Goal: Task Accomplishment & Management: Manage account settings

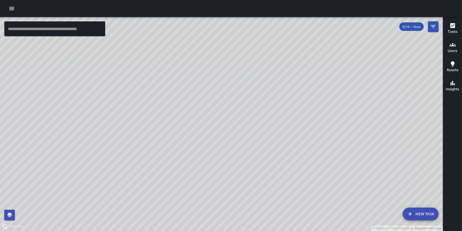
click at [11, 10] on icon "button" at bounding box center [11, 8] width 5 height 3
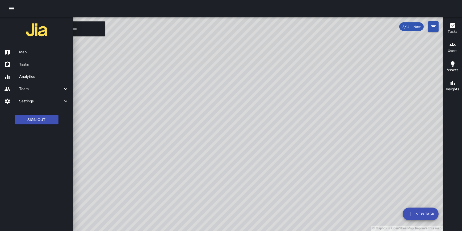
click at [91, 7] on div at bounding box center [231, 8] width 462 height 17
click at [49, 102] on h6 "Settings" at bounding box center [40, 101] width 43 height 6
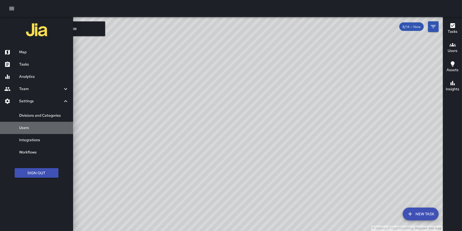
click at [40, 125] on h6 "Users" at bounding box center [44, 128] width 50 height 6
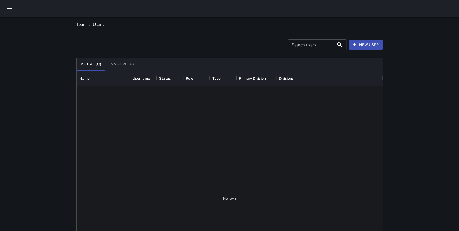
scroll to position [236, 302]
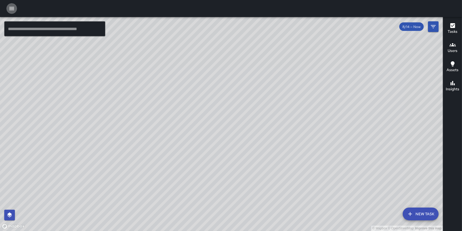
click at [13, 8] on icon "button" at bounding box center [11, 8] width 5 height 3
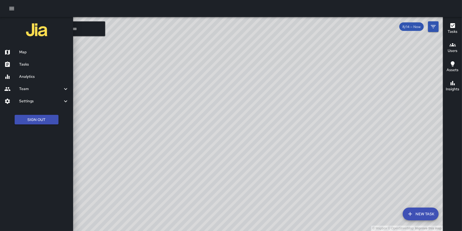
click at [34, 100] on h6 "Settings" at bounding box center [40, 101] width 43 height 6
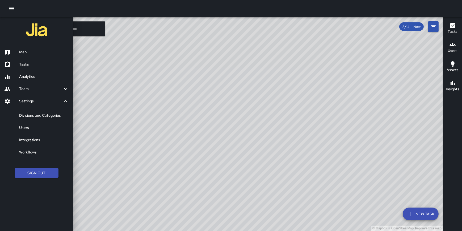
click at [41, 116] on h6 "Divisions and Categories" at bounding box center [44, 116] width 50 height 6
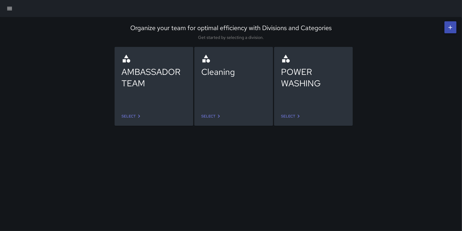
click at [448, 28] on icon at bounding box center [450, 27] width 6 height 6
drag, startPoint x: 18, startPoint y: 1, endPoint x: 30, endPoint y: 134, distance: 133.5
click at [30, 134] on div "Organize your team for optimal efficiency with Divisions and Categories Get sta…" at bounding box center [231, 115] width 462 height 231
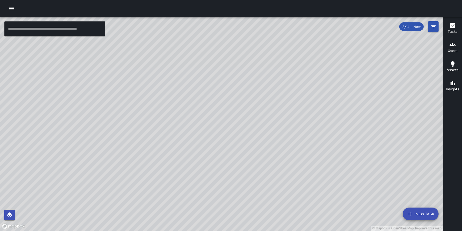
click at [9, 7] on icon "button" at bounding box center [12, 8] width 6 height 6
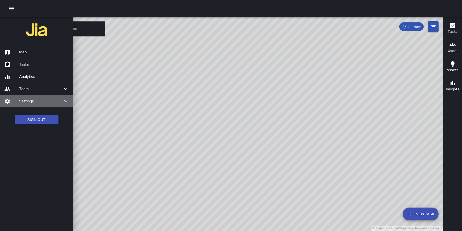
click at [26, 101] on h6 "Settings" at bounding box center [40, 101] width 43 height 6
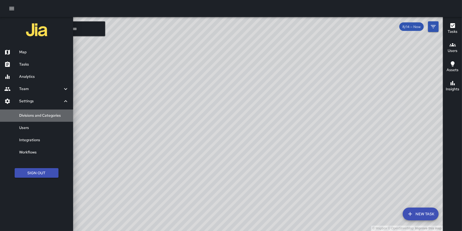
click at [39, 117] on h6 "Divisions and Categories" at bounding box center [44, 116] width 50 height 6
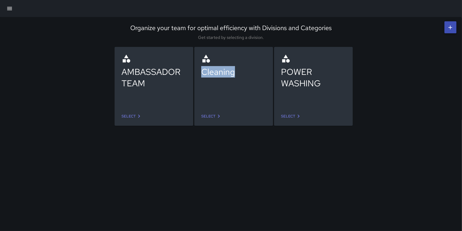
drag, startPoint x: 239, startPoint y: 72, endPoint x: 204, endPoint y: 72, distance: 35.1
click at [204, 72] on div "Cleaning" at bounding box center [233, 71] width 65 height 11
click at [211, 114] on link "Select" at bounding box center [211, 116] width 25 height 10
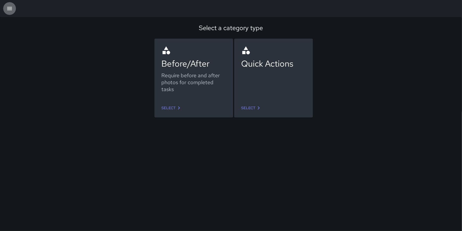
click at [9, 8] on icon "button" at bounding box center [9, 8] width 6 height 6
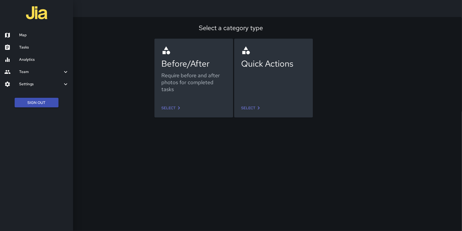
click at [30, 87] on h6 "Settings" at bounding box center [40, 84] width 43 height 6
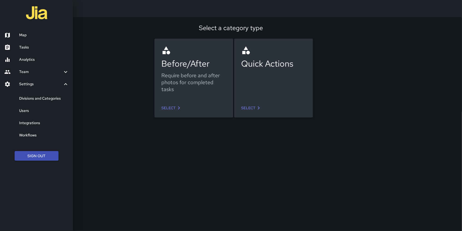
click at [49, 101] on h6 "Divisions and Categories" at bounding box center [44, 98] width 50 height 6
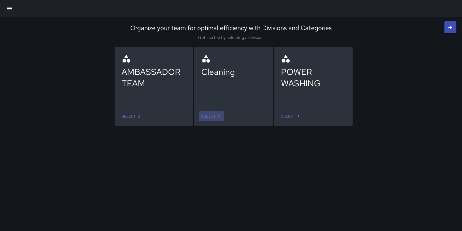
click at [214, 117] on link "Select" at bounding box center [211, 116] width 25 height 10
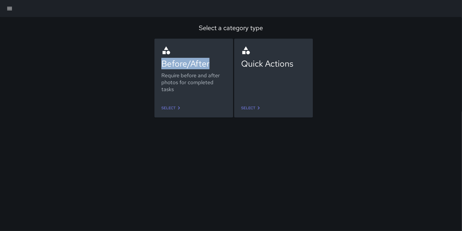
drag, startPoint x: 209, startPoint y: 65, endPoint x: 157, endPoint y: 64, distance: 51.9
click at [157, 64] on div "Before/After Require before and after photos for completed tasks" at bounding box center [193, 71] width 73 height 60
click at [170, 81] on div "Require before and after photos for completed tasks" at bounding box center [193, 82] width 65 height 21
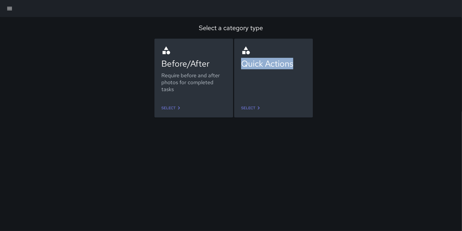
drag, startPoint x: 243, startPoint y: 63, endPoint x: 311, endPoint y: 67, distance: 67.9
click at [311, 67] on div "Quick Actions Select" at bounding box center [273, 78] width 79 height 79
click at [287, 70] on div "Quick Actions" at bounding box center [273, 70] width 65 height 51
click at [171, 108] on link "Select" at bounding box center [171, 108] width 25 height 10
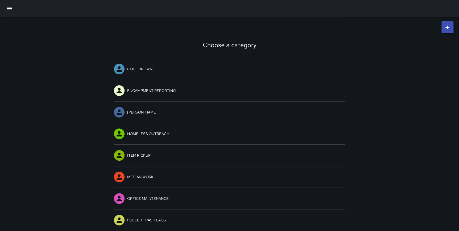
click at [7, 8] on icon "button" at bounding box center [9, 8] width 6 height 6
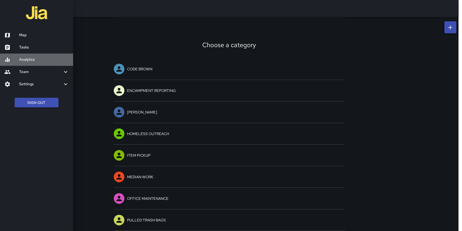
click at [26, 60] on h6 "Analytics" at bounding box center [44, 60] width 50 height 6
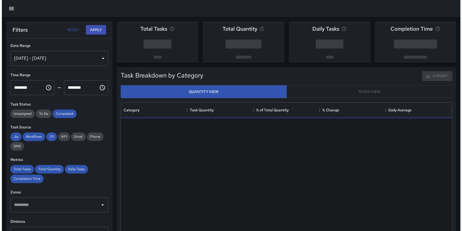
scroll to position [155, 327]
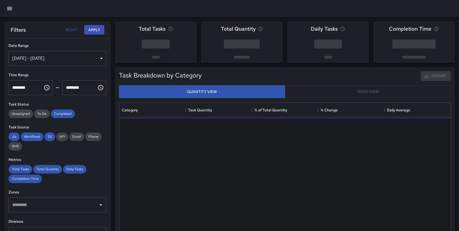
click at [49, 55] on div "[DATE] - [DATE]" at bounding box center [58, 58] width 98 height 15
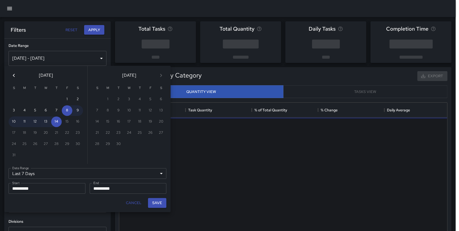
scroll to position [155, 327]
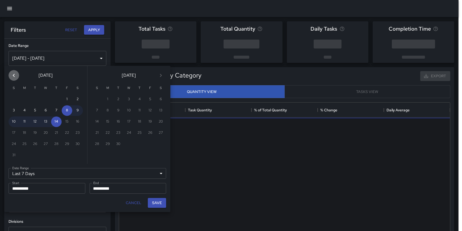
click at [17, 77] on icon "Previous month" at bounding box center [14, 75] width 6 height 6
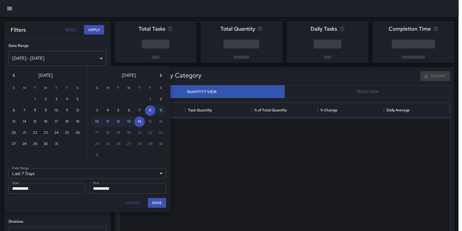
click at [16, 77] on icon "Previous month" at bounding box center [14, 75] width 6 height 6
click at [14, 99] on button "1" at bounding box center [14, 99] width 11 height 11
type input "******"
type input "**********"
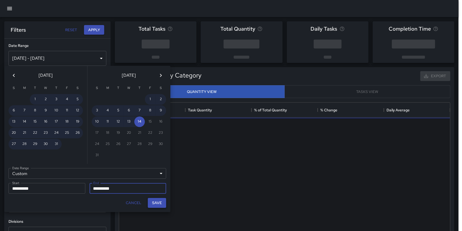
click at [161, 202] on button "Save" at bounding box center [157, 203] width 18 height 10
type input "**********"
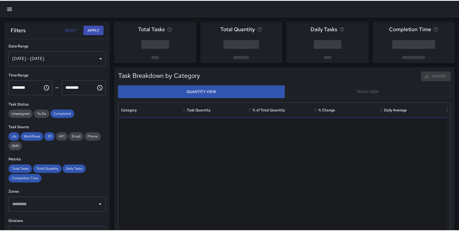
scroll to position [155, 327]
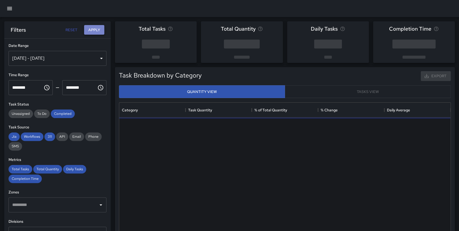
click at [93, 32] on button "Apply" at bounding box center [94, 30] width 20 height 10
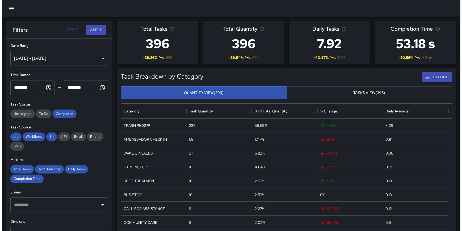
scroll to position [0, 0]
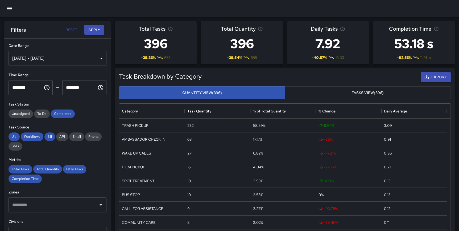
click at [8, 6] on icon "button" at bounding box center [9, 8] width 6 height 6
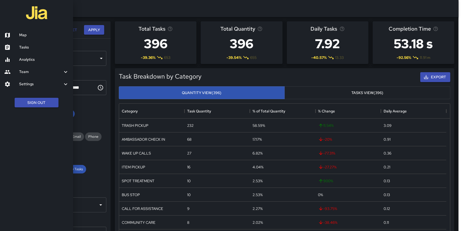
click at [24, 34] on h6 "Map" at bounding box center [44, 35] width 50 height 6
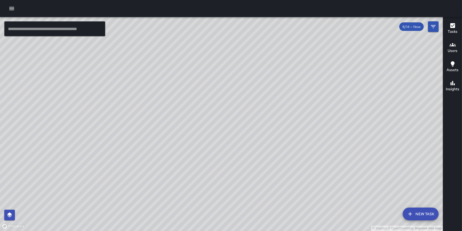
click at [417, 213] on button "New Task" at bounding box center [421, 213] width 36 height 13
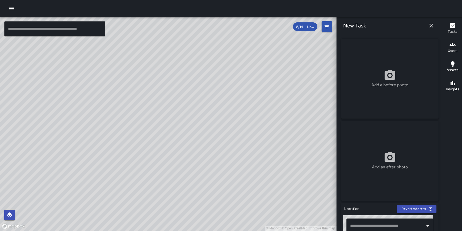
click at [430, 27] on icon "button" at bounding box center [432, 26] width 4 height 4
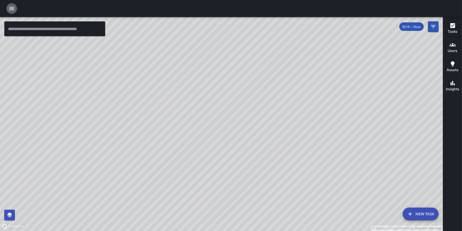
click at [8, 6] on button "button" at bounding box center [11, 8] width 11 height 11
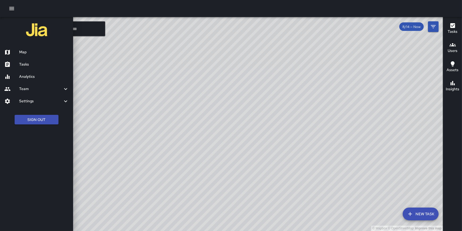
click at [31, 61] on h6 "Tasks" at bounding box center [44, 64] width 50 height 6
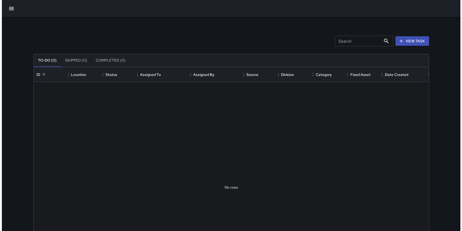
scroll to position [222, 392]
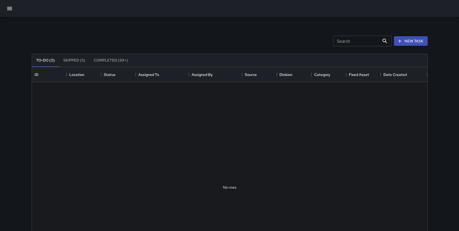
click at [11, 9] on icon "button" at bounding box center [9, 8] width 6 height 6
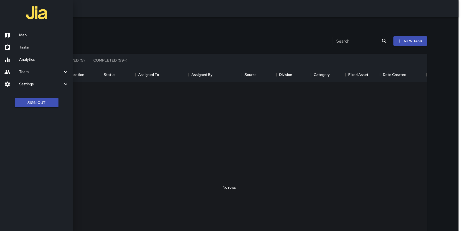
click at [19, 34] on h6 "Map" at bounding box center [44, 35] width 50 height 6
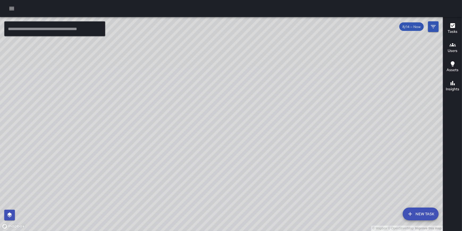
click at [415, 215] on button "New Task" at bounding box center [421, 213] width 36 height 13
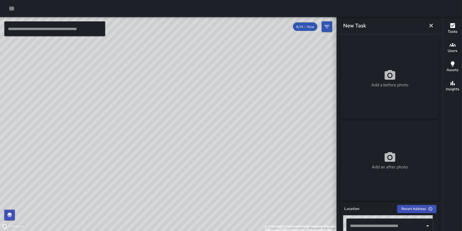
click at [432, 26] on icon "button" at bounding box center [431, 25] width 6 height 6
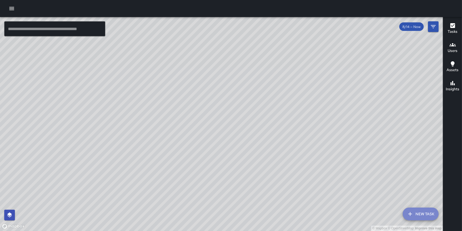
drag, startPoint x: 422, startPoint y: 217, endPoint x: 410, endPoint y: 215, distance: 12.1
click at [422, 217] on button "New Task" at bounding box center [421, 213] width 36 height 13
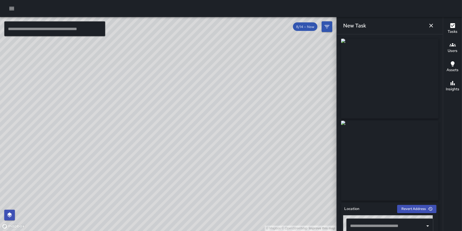
drag, startPoint x: 430, startPoint y: 24, endPoint x: 395, endPoint y: 57, distance: 48.2
click at [396, 56] on div "New Task Location Revert Address © Mapbox © OpenStreetMap Improve this map ​ St…" at bounding box center [390, 115] width 106 height 231
click at [433, 25] on icon "button" at bounding box center [431, 25] width 6 height 6
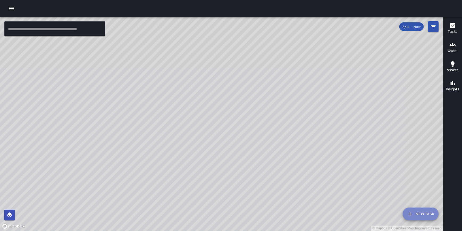
click at [421, 214] on button "New Task" at bounding box center [421, 213] width 36 height 13
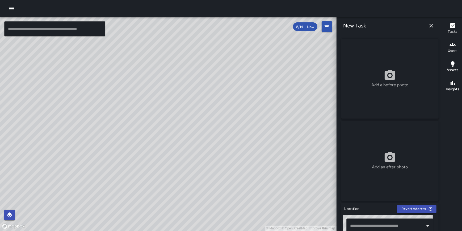
click at [432, 27] on icon "button" at bounding box center [431, 25] width 6 height 6
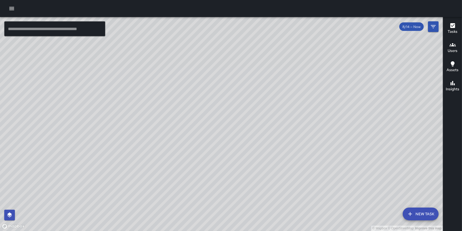
click at [418, 213] on button "New Task" at bounding box center [421, 213] width 36 height 13
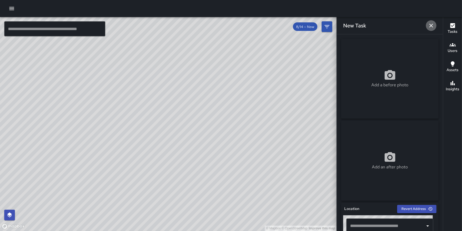
click at [433, 26] on icon "button" at bounding box center [431, 25] width 6 height 6
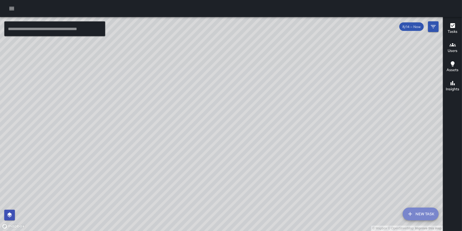
click at [420, 216] on button "New Task" at bounding box center [421, 213] width 36 height 13
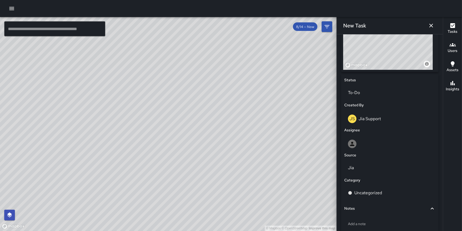
scroll to position [212, 0]
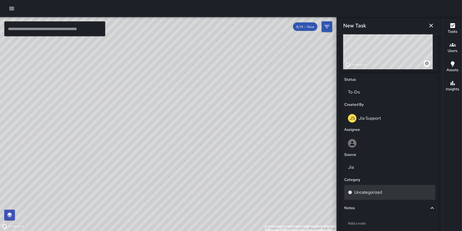
click at [404, 187] on div "Uncategorized" at bounding box center [389, 192] width 91 height 15
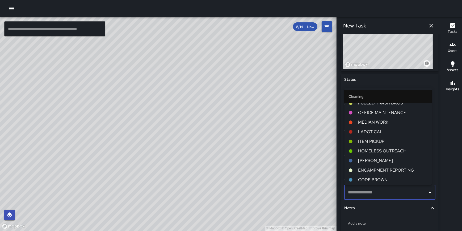
scroll to position [159, 0]
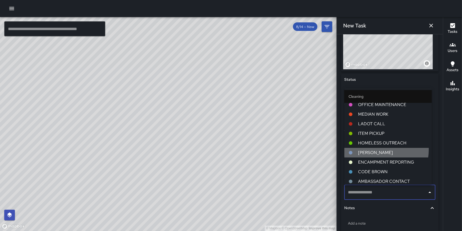
click at [381, 149] on span "[PERSON_NAME]" at bounding box center [392, 152] width 69 height 6
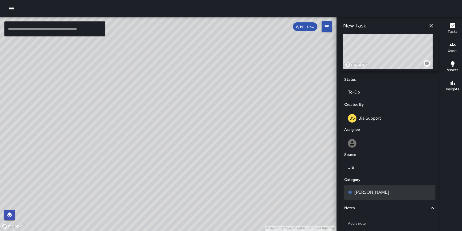
click at [390, 196] on div "[PERSON_NAME]" at bounding box center [389, 192] width 91 height 15
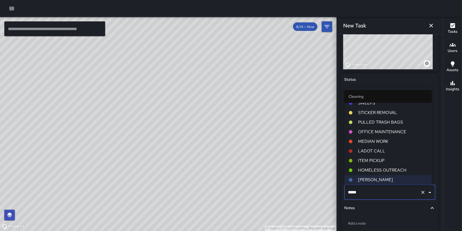
scroll to position [151, 0]
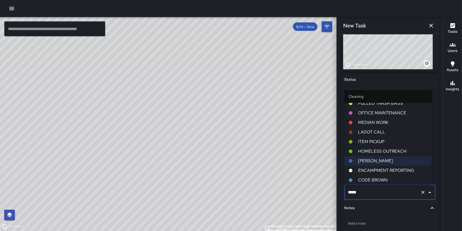
click at [421, 192] on icon "Clear" at bounding box center [423, 191] width 5 height 5
click at [398, 205] on div "Notes" at bounding box center [386, 208] width 85 height 6
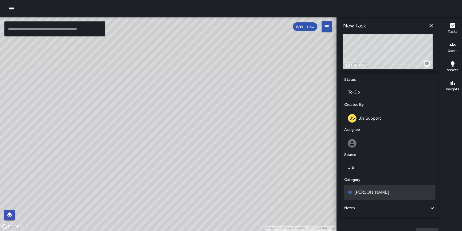
click at [366, 189] on p "[PERSON_NAME]" at bounding box center [372, 192] width 35 height 6
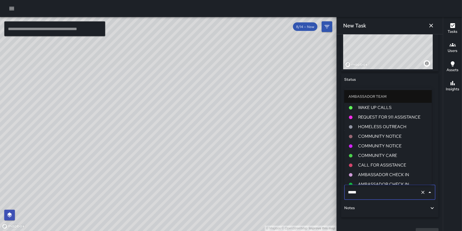
scroll to position [132, 0]
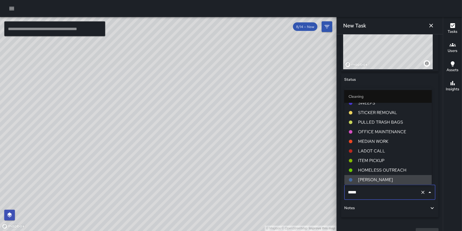
click at [422, 189] on icon "Clear" at bounding box center [423, 191] width 5 height 5
click at [422, 191] on icon "Clear" at bounding box center [423, 191] width 5 height 5
click at [422, 193] on icon "Clear" at bounding box center [423, 191] width 3 height 3
click at [421, 194] on icon "Clear" at bounding box center [423, 191] width 5 height 5
click at [434, 186] on div "Status To-Do Created By [PERSON_NAME] Support Assignee Source Jia Category ​ No…" at bounding box center [390, 145] width 98 height 144
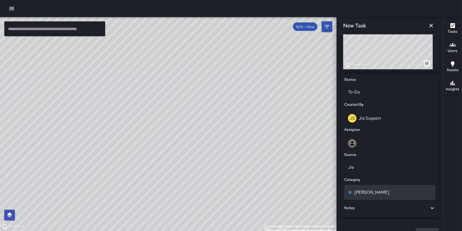
click at [413, 189] on div "[PERSON_NAME]" at bounding box center [390, 192] width 84 height 6
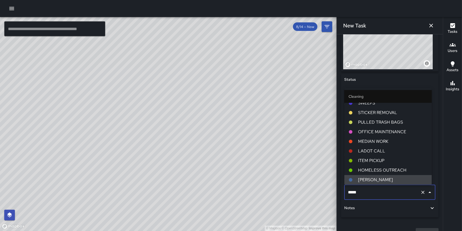
click at [421, 194] on icon "Clear" at bounding box center [423, 191] width 5 height 5
click at [435, 199] on div "Status To-Do Created By [PERSON_NAME] Support Assignee Source Jia Category ​ No…" at bounding box center [390, 145] width 98 height 144
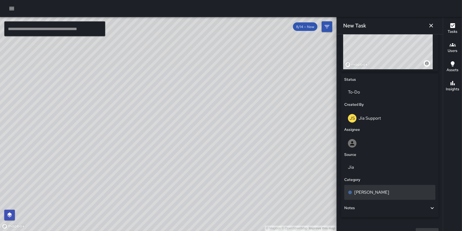
click at [389, 190] on div "[PERSON_NAME]" at bounding box center [390, 192] width 84 height 6
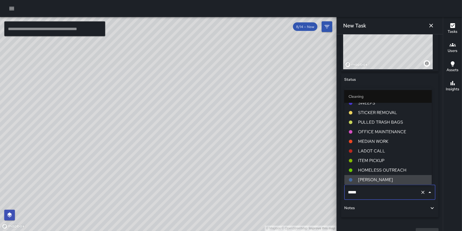
click at [435, 186] on div "Status To-Do Created By [PERSON_NAME] Support Assignee Source Jia Category ****…" at bounding box center [390, 145] width 98 height 144
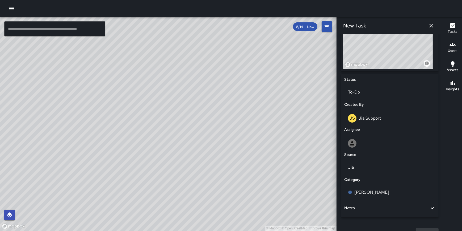
click at [424, 209] on div "Notes" at bounding box center [386, 208] width 85 height 6
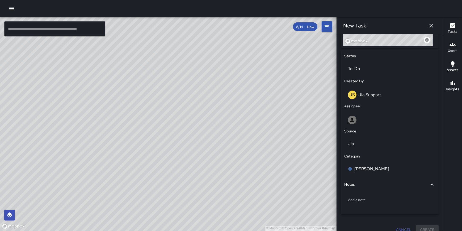
scroll to position [243, 0]
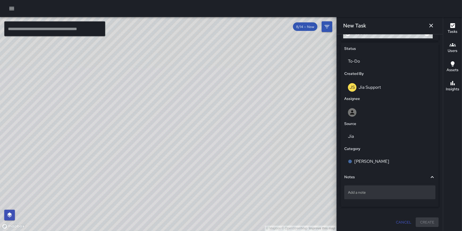
click at [349, 189] on p "Add a note" at bounding box center [390, 191] width 84 height 5
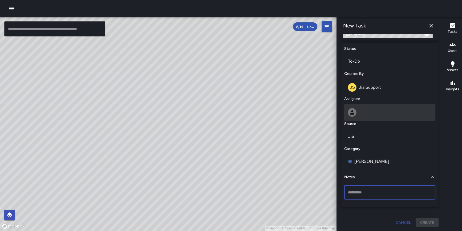
click at [378, 112] on div at bounding box center [390, 112] width 84 height 9
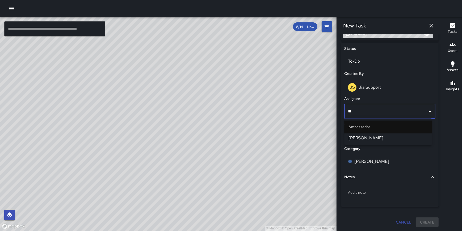
type input "*"
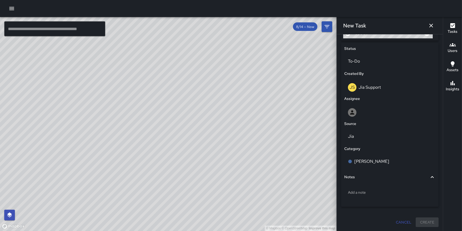
drag, startPoint x: 439, startPoint y: 141, endPoint x: 436, endPoint y: 151, distance: 10.6
click at [439, 141] on div "Add a before photo Add an after photo Location Revert Address © Mapbox © OpenSt…" at bounding box center [390, 132] width 106 height 196
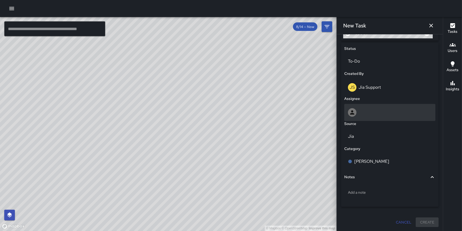
click at [380, 109] on div at bounding box center [390, 112] width 84 height 9
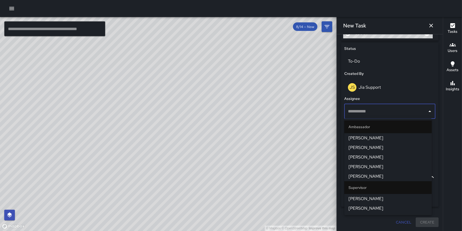
click at [375, 148] on span "[PERSON_NAME]" at bounding box center [388, 147] width 79 height 6
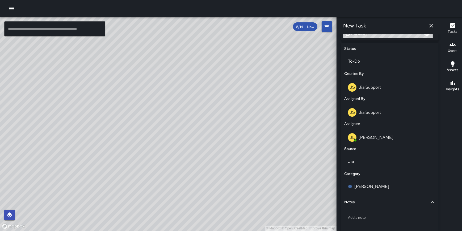
click at [380, 115] on div "[PERSON_NAME] Support" at bounding box center [390, 112] width 84 height 9
click at [379, 110] on p "Jia Support" at bounding box center [370, 112] width 22 height 6
click at [431, 26] on icon "button" at bounding box center [432, 26] width 4 height 4
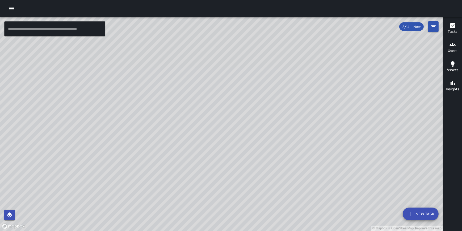
click at [423, 216] on button "New Task" at bounding box center [421, 213] width 36 height 13
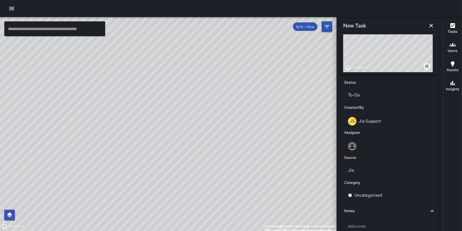
scroll to position [226, 0]
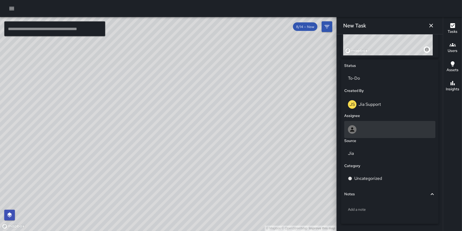
click at [378, 128] on div at bounding box center [390, 129] width 84 height 9
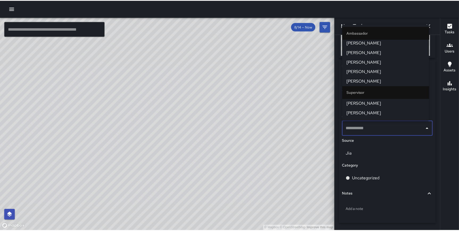
scroll to position [0, 0]
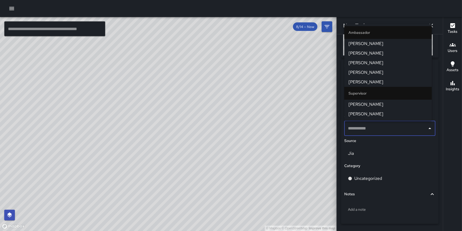
click at [419, 21] on div "New Task" at bounding box center [390, 25] width 106 height 17
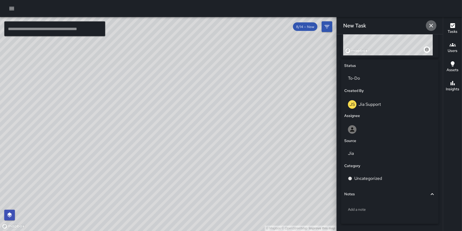
click at [431, 24] on icon "button" at bounding box center [431, 25] width 6 height 6
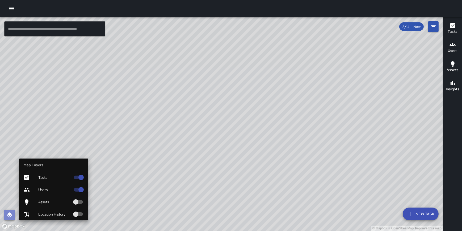
click at [9, 215] on icon "button" at bounding box center [9, 214] width 5 height 5
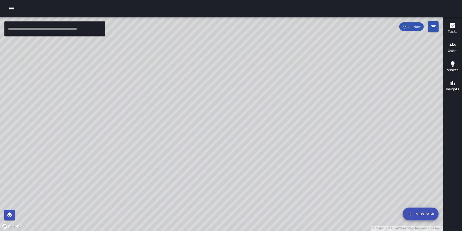
drag, startPoint x: 227, startPoint y: 105, endPoint x: 181, endPoint y: 97, distance: 46.4
click at [181, 97] on div "© Mapbox © OpenStreetMap Improve this map" at bounding box center [221, 124] width 443 height 214
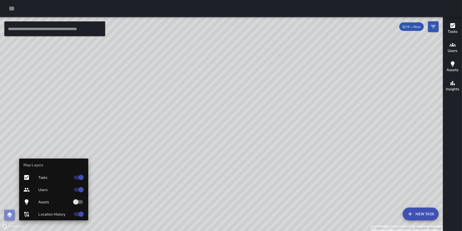
click at [11, 213] on icon "button" at bounding box center [9, 214] width 6 height 6
click at [9, 214] on icon "button" at bounding box center [9, 214] width 5 height 5
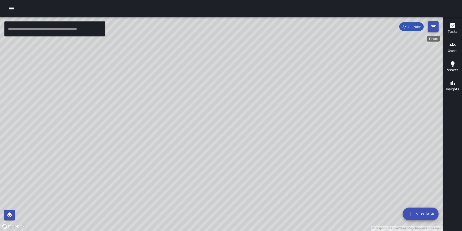
click at [433, 25] on icon "Filters" at bounding box center [433, 26] width 5 height 3
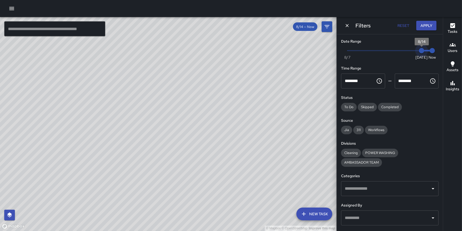
click at [419, 50] on span "8/14" at bounding box center [421, 50] width 5 height 5
click at [346, 27] on icon "Dismiss" at bounding box center [347, 25] width 5 height 5
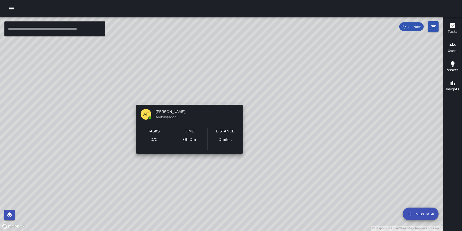
click at [187, 98] on div "© Mapbox © OpenStreetMap Improve this map AF [PERSON_NAME] Ambassador Tasks 0 /…" at bounding box center [221, 124] width 443 height 214
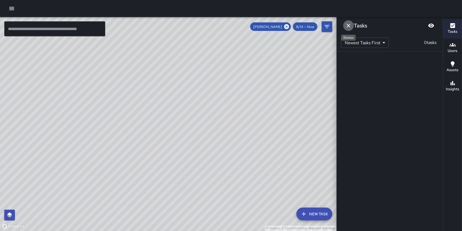
click at [348, 26] on icon "Dismiss" at bounding box center [349, 25] width 6 height 6
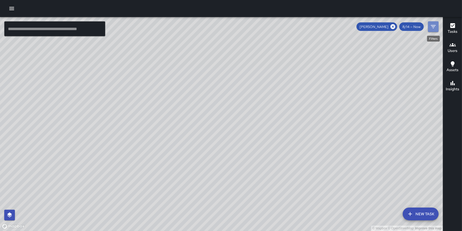
click at [432, 24] on icon "Filters" at bounding box center [433, 26] width 6 height 6
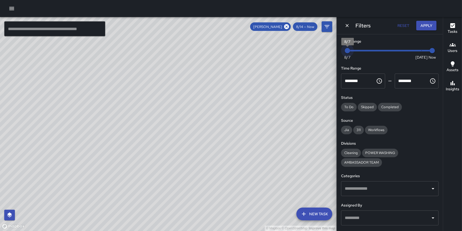
drag, startPoint x: 419, startPoint y: 50, endPoint x: 344, endPoint y: 52, distance: 74.2
click at [345, 52] on span "8/7" at bounding box center [347, 50] width 5 height 5
click at [430, 24] on button "Apply" at bounding box center [427, 26] width 20 height 10
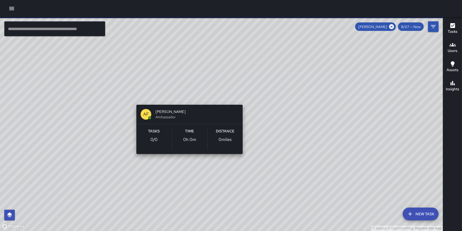
click at [187, 97] on div "© Mapbox © OpenStreetMap Improve this map AF [PERSON_NAME] Ambassador Tasks 0 /…" at bounding box center [221, 124] width 443 height 214
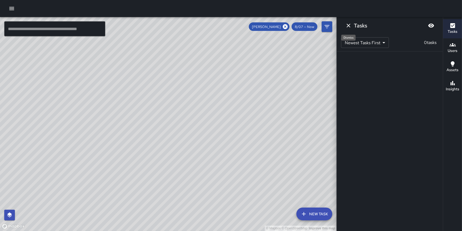
click at [345, 21] on button "Dismiss" at bounding box center [348, 25] width 11 height 11
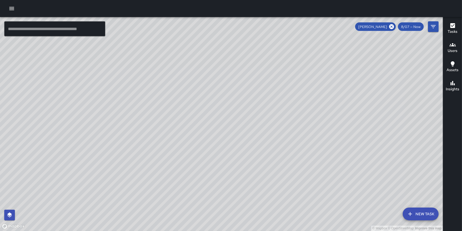
click at [391, 26] on icon at bounding box center [392, 27] width 6 height 6
click at [12, 215] on icon "button" at bounding box center [9, 214] width 6 height 6
click at [436, 27] on icon "Filters" at bounding box center [433, 26] width 6 height 6
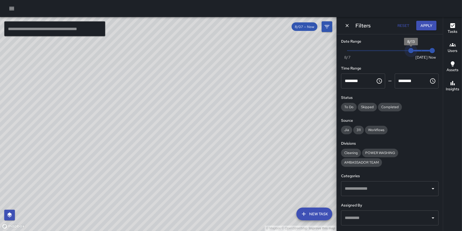
drag, startPoint x: 348, startPoint y: 52, endPoint x: 413, endPoint y: 49, distance: 64.4
click at [413, 49] on span "8/13" at bounding box center [411, 50] width 5 height 5
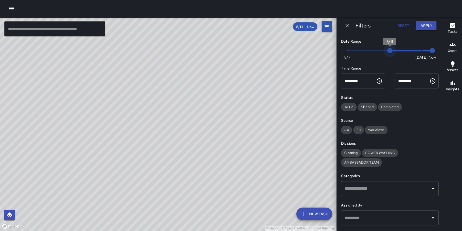
type input "*"
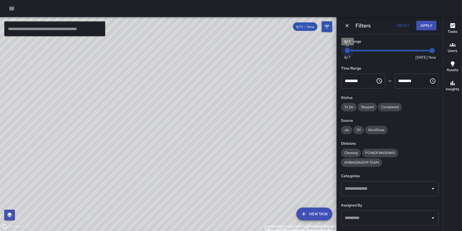
drag, startPoint x: 406, startPoint y: 52, endPoint x: 343, endPoint y: 52, distance: 62.5
click at [345, 52] on span "8/7" at bounding box center [347, 50] width 5 height 5
drag, startPoint x: 426, startPoint y: 28, endPoint x: 401, endPoint y: 32, distance: 24.8
click at [387, 34] on div "Filters Reset Apply Date Range Now [DATE] [DATE] 12:44 pm Time Range ******** ​…" at bounding box center [390, 115] width 106 height 231
click at [426, 24] on button "Apply" at bounding box center [427, 26] width 20 height 10
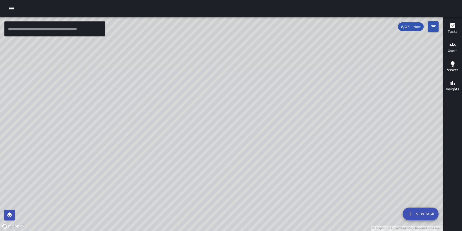
drag, startPoint x: 244, startPoint y: 86, endPoint x: 133, endPoint y: 150, distance: 128.7
click at [133, 150] on div "© Mapbox © OpenStreetMap Improve this map" at bounding box center [221, 124] width 443 height 214
drag, startPoint x: 409, startPoint y: 142, endPoint x: 302, endPoint y: 122, distance: 108.7
click at [302, 122] on div "© Mapbox © OpenStreetMap Improve this map" at bounding box center [221, 124] width 443 height 214
drag, startPoint x: 409, startPoint y: 58, endPoint x: 324, endPoint y: 141, distance: 118.1
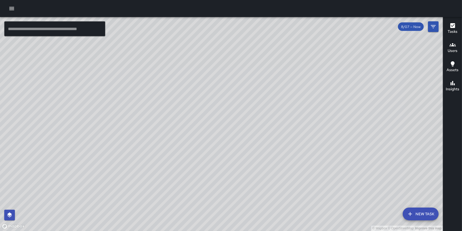
click at [324, 141] on div "© Mapbox © OpenStreetMap Improve this map" at bounding box center [221, 124] width 443 height 214
click at [10, 11] on icon "button" at bounding box center [12, 8] width 6 height 6
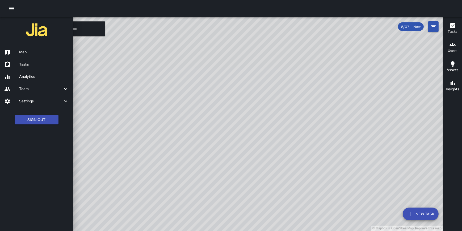
click at [24, 64] on h6 "Tasks" at bounding box center [44, 64] width 50 height 6
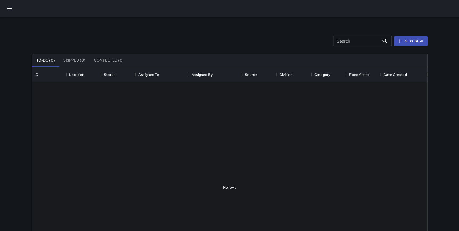
scroll to position [222, 392]
click at [8, 9] on icon "button" at bounding box center [9, 8] width 6 height 6
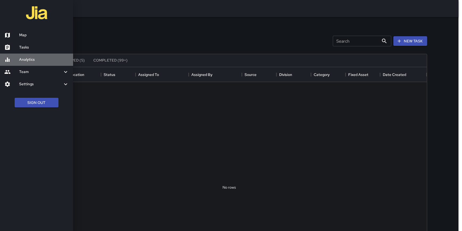
click at [29, 59] on h6 "Analytics" at bounding box center [44, 60] width 50 height 6
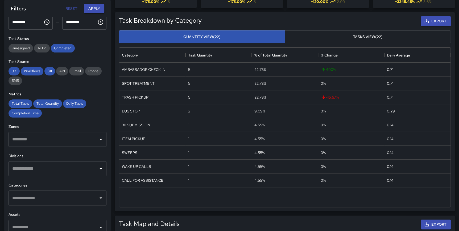
scroll to position [57, 0]
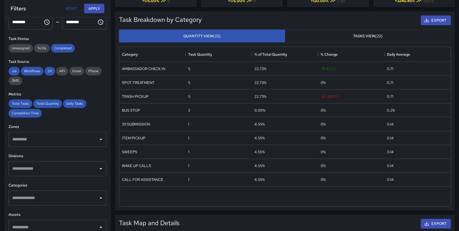
click at [90, 137] on input "text" at bounding box center [53, 139] width 85 height 10
click at [450, 146] on div "Category Task Quantity % of Total Quantity % Change Daily Average AMBASSADOR CH…" at bounding box center [285, 127] width 332 height 160
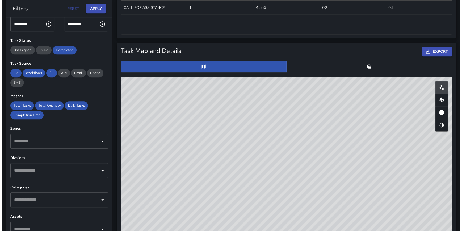
scroll to position [0, 0]
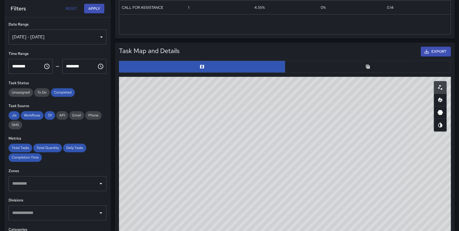
click at [30, 38] on div "[DATE] - [DATE]" at bounding box center [58, 37] width 98 height 15
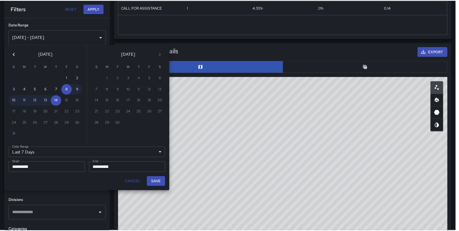
scroll to position [155, 327]
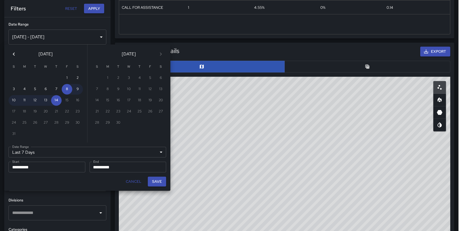
click at [16, 56] on icon "Previous month" at bounding box center [14, 54] width 6 height 6
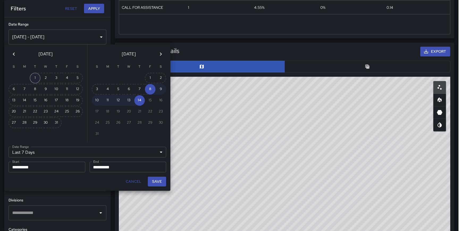
click at [37, 77] on button "1" at bounding box center [35, 78] width 11 height 11
type input "******"
type input "**********"
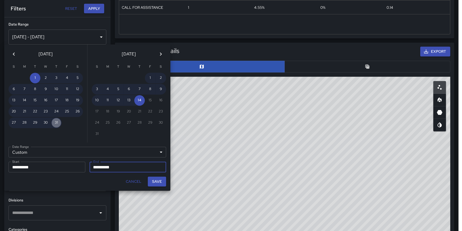
click at [56, 123] on button "31" at bounding box center [56, 122] width 11 height 11
type input "**********"
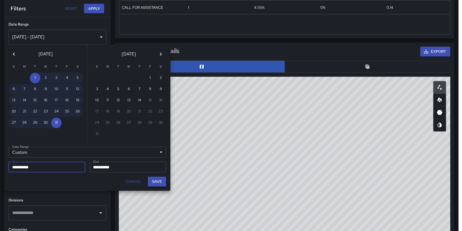
click at [160, 182] on button "Save" at bounding box center [157, 181] width 18 height 10
type input "**********"
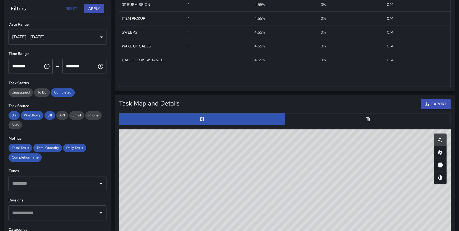
scroll to position [0, 0]
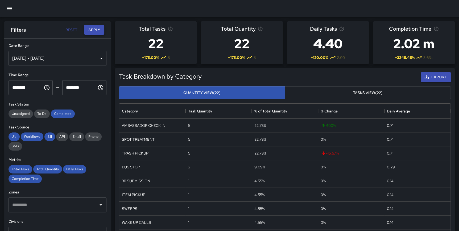
click at [92, 29] on button "Apply" at bounding box center [94, 30] width 20 height 10
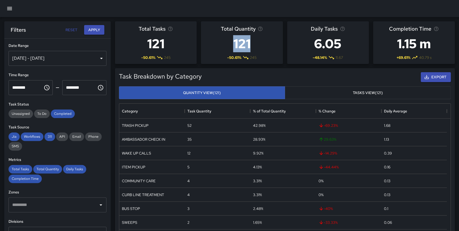
drag, startPoint x: 230, startPoint y: 44, endPoint x: 256, endPoint y: 45, distance: 26.1
click at [256, 45] on h3 "121" at bounding box center [242, 43] width 42 height 21
click at [246, 44] on h3 "121" at bounding box center [242, 43] width 42 height 21
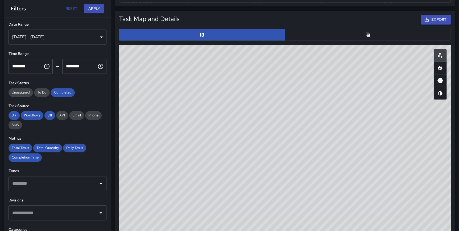
scroll to position [268, 0]
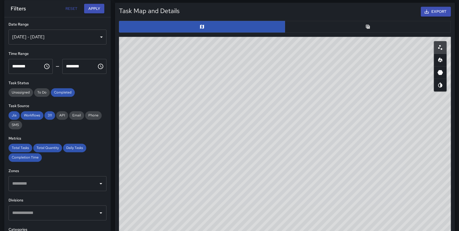
drag, startPoint x: 344, startPoint y: 129, endPoint x: 327, endPoint y: 230, distance: 101.8
click at [327, 230] on div "© Mapbox © OpenStreetMap Improve this map" at bounding box center [285, 143] width 332 height 213
click at [438, 59] on icon "Heatmap" at bounding box center [440, 60] width 6 height 6
type button "heatmap"
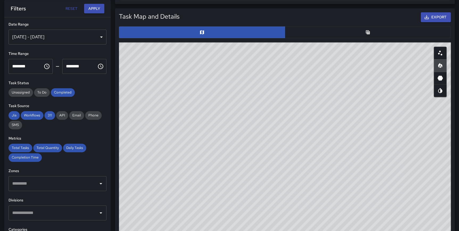
scroll to position [263, 0]
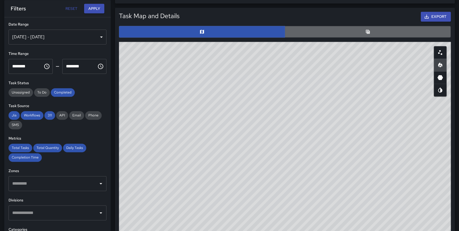
click at [364, 29] on button "button" at bounding box center [368, 32] width 166 height 12
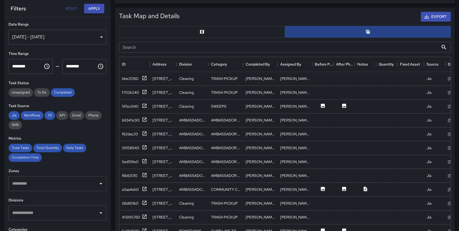
scroll to position [4, 4]
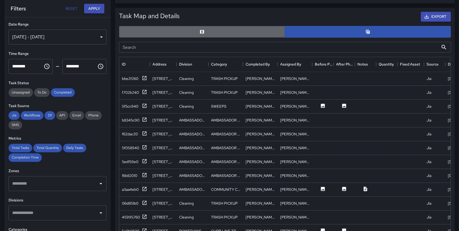
click at [240, 29] on button "button" at bounding box center [202, 32] width 166 height 12
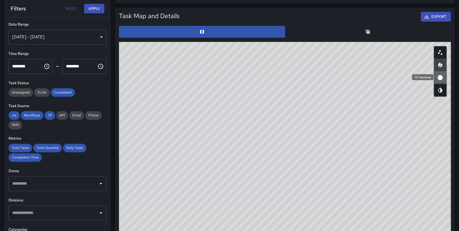
click at [442, 77] on icon "3D Heatmap" at bounding box center [440, 77] width 6 height 5
type button "hexagonal"
drag, startPoint x: 257, startPoint y: 201, endPoint x: 264, endPoint y: 62, distance: 139.3
click at [264, 62] on div "© Mapbox © OpenStreetMap Improve this map" at bounding box center [285, 148] width 332 height 213
drag, startPoint x: 141, startPoint y: 120, endPoint x: 138, endPoint y: 91, distance: 29.9
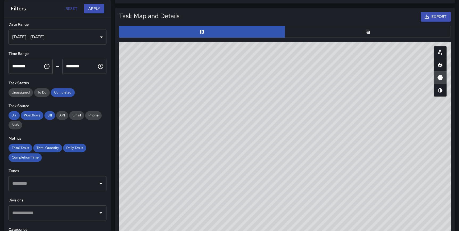
click at [138, 91] on div "© Mapbox © OpenStreetMap Improve this map" at bounding box center [285, 148] width 332 height 213
drag, startPoint x: 325, startPoint y: 114, endPoint x: 353, endPoint y: 173, distance: 65.3
click at [326, 205] on div "© Mapbox © OpenStreetMap Improve this map" at bounding box center [285, 148] width 332 height 213
click at [440, 64] on icon "Heatmap" at bounding box center [440, 64] width 4 height 5
type button "heatmap"
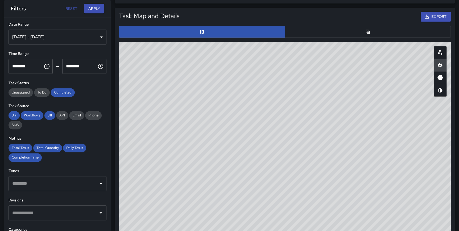
drag, startPoint x: 364, startPoint y: 170, endPoint x: 360, endPoint y: 230, distance: 60.0
click at [360, 230] on div "© Mapbox © OpenStreetMap Improve this map" at bounding box center [285, 148] width 332 height 213
click at [440, 51] on icon "Scatterplot" at bounding box center [440, 52] width 6 height 6
drag, startPoint x: 170, startPoint y: 97, endPoint x: 206, endPoint y: 100, distance: 36.1
click at [206, 100] on div "© Mapbox © OpenStreetMap Improve this map" at bounding box center [285, 148] width 332 height 213
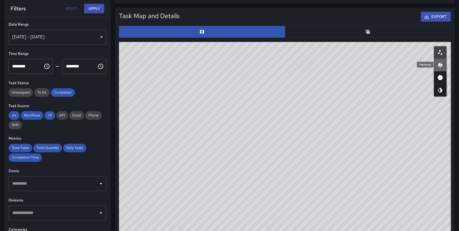
click at [440, 64] on icon "Heatmap" at bounding box center [440, 64] width 4 height 5
click at [440, 63] on icon "Heatmap" at bounding box center [440, 64] width 4 height 5
click at [441, 52] on icon "Scatterplot" at bounding box center [440, 52] width 6 height 6
click at [443, 64] on button "button" at bounding box center [440, 65] width 13 height 13
drag, startPoint x: 407, startPoint y: 145, endPoint x: 232, endPoint y: 140, distance: 175.3
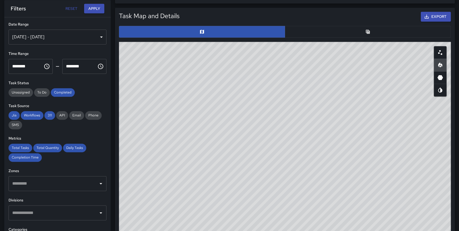
click at [232, 140] on div "© Mapbox © OpenStreetMap Improve this map" at bounding box center [285, 148] width 332 height 213
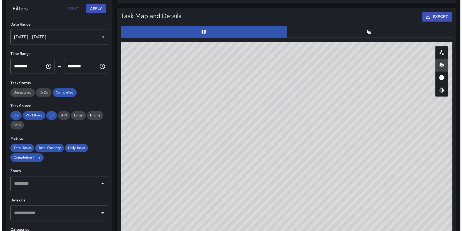
scroll to position [0, 0]
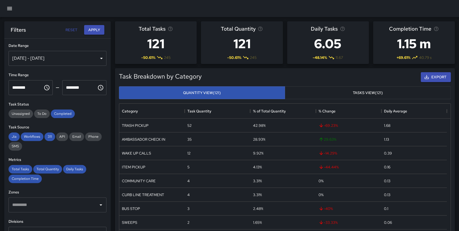
click at [12, 5] on icon "button" at bounding box center [9, 8] width 6 height 6
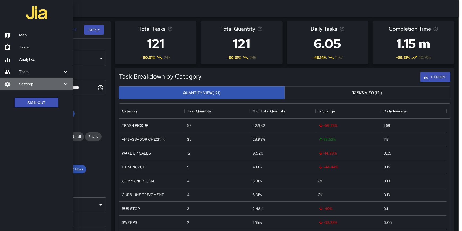
click at [24, 82] on h6 "Settings" at bounding box center [40, 84] width 43 height 6
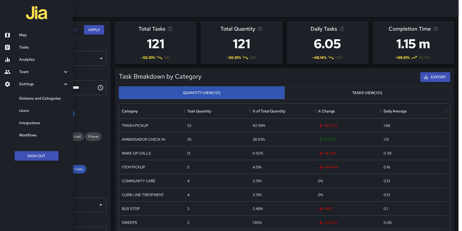
click at [25, 34] on h6 "Map" at bounding box center [44, 35] width 50 height 6
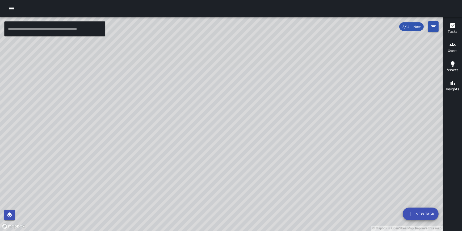
drag, startPoint x: 156, startPoint y: 77, endPoint x: 187, endPoint y: 84, distance: 32.4
click at [187, 84] on div "© Mapbox © OpenStreetMap Improve this map" at bounding box center [221, 124] width 443 height 214
drag, startPoint x: 191, startPoint y: 88, endPoint x: 202, endPoint y: 95, distance: 13.4
click at [202, 95] on div "© Mapbox © OpenStreetMap Improve this map" at bounding box center [221, 124] width 443 height 214
drag, startPoint x: 385, startPoint y: 105, endPoint x: 178, endPoint y: 98, distance: 207.3
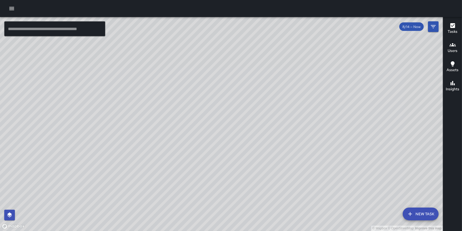
click at [178, 98] on div "© Mapbox © OpenStreetMap Improve this map" at bounding box center [221, 124] width 443 height 214
drag, startPoint x: 63, startPoint y: 128, endPoint x: 77, endPoint y: 118, distance: 17.7
click at [77, 118] on div "© Mapbox © OpenStreetMap Improve this map" at bounding box center [221, 124] width 443 height 214
click at [79, 104] on div "© Mapbox © OpenStreetMap Improve this map" at bounding box center [221, 124] width 443 height 214
drag, startPoint x: 353, startPoint y: 179, endPoint x: 354, endPoint y: 103, distance: 75.3
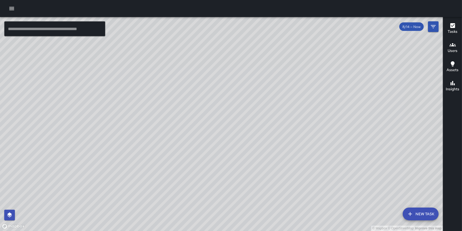
click at [354, 103] on div "© Mapbox © OpenStreetMap Improve this map" at bounding box center [221, 124] width 443 height 214
click at [10, 5] on button "button" at bounding box center [11, 8] width 11 height 11
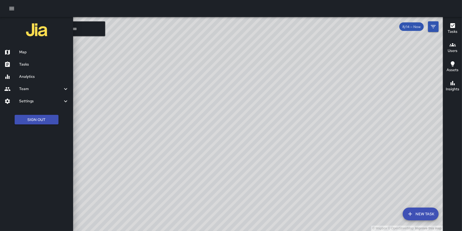
click at [24, 97] on div "Settings" at bounding box center [36, 101] width 73 height 12
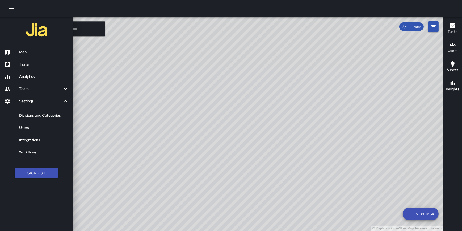
click at [28, 127] on h6 "Users" at bounding box center [44, 128] width 50 height 6
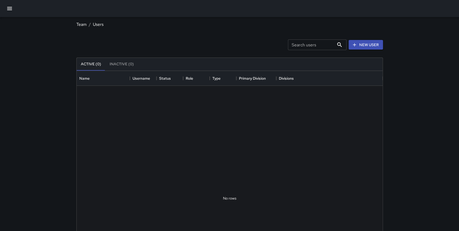
scroll to position [236, 302]
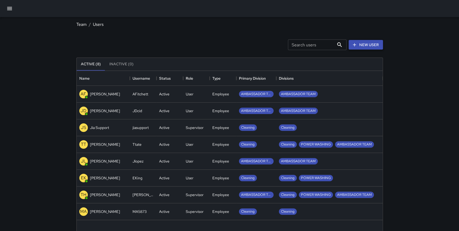
click at [363, 44] on link "New User" at bounding box center [365, 45] width 34 height 10
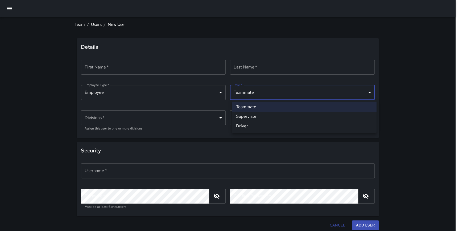
click at [267, 90] on body "Team / Users / New User Details First Name   * First Name   * ​ Last Name   * L…" at bounding box center [229, 116] width 459 height 232
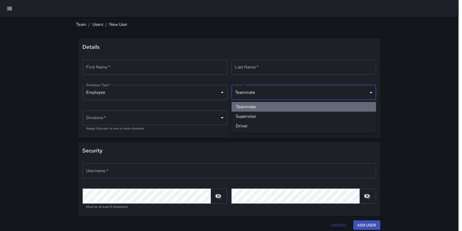
click at [262, 106] on li "Teammate" at bounding box center [304, 107] width 145 height 10
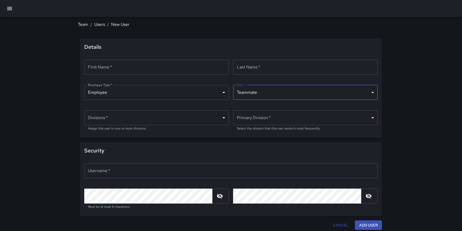
click at [260, 93] on body "Team / Users / New User Details First Name   * First Name   * ​ Last Name   * L…" at bounding box center [231, 116] width 462 height 232
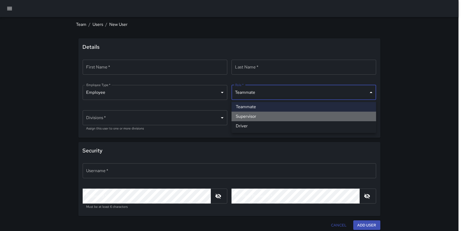
click at [260, 114] on li "Supervisor" at bounding box center [304, 116] width 145 height 10
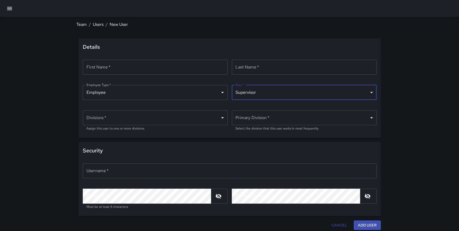
click at [253, 106] on p "​" at bounding box center [303, 103] width 137 height 5
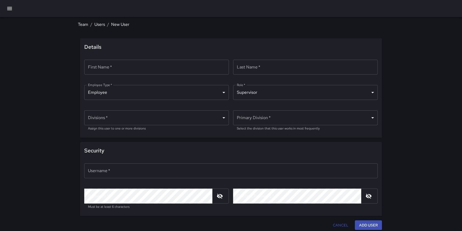
click at [254, 89] on body "**********" at bounding box center [231, 116] width 462 height 232
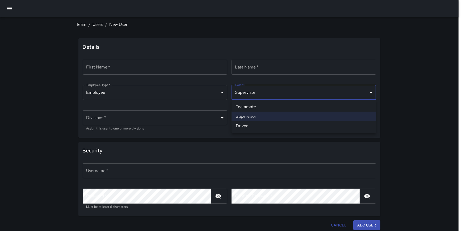
click at [257, 105] on li "Teammate" at bounding box center [304, 107] width 145 height 10
type input "********"
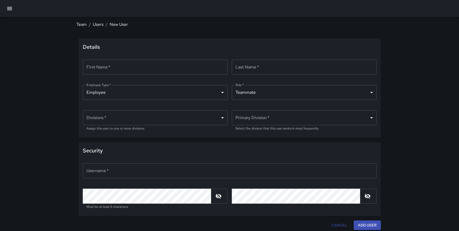
click at [263, 76] on p "​" at bounding box center [303, 77] width 137 height 5
click at [221, 196] on icon "button" at bounding box center [218, 196] width 6 height 6
click at [132, 214] on div "Username   * Username   * ​ Password   * Password   * Must be at least 6 charac…" at bounding box center [229, 187] width 302 height 57
click at [114, 165] on input "Username   *" at bounding box center [230, 170] width 294 height 15
type input "*****"
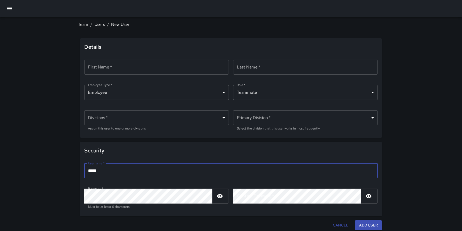
click at [206, 117] on body "Team / Users / New User Details First Name   * First Name   * ​ Last Name   * L…" at bounding box center [231, 116] width 462 height 232
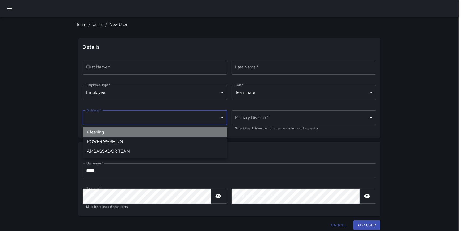
click at [126, 132] on li "Cleaning" at bounding box center [155, 132] width 145 height 10
type input "**********"
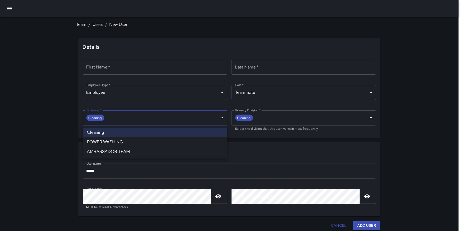
click at [41, 119] on div at bounding box center [231, 115] width 462 height 231
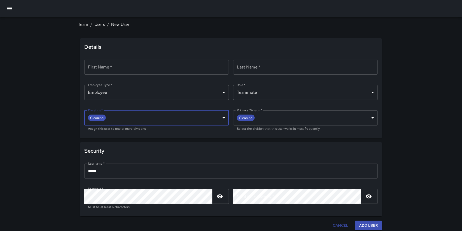
click at [153, 120] on body "**********" at bounding box center [231, 116] width 462 height 232
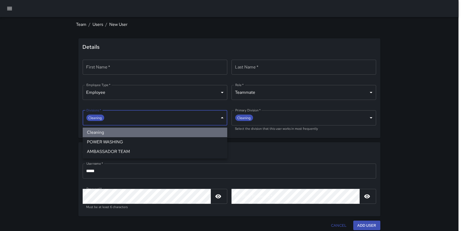
click at [127, 131] on li "Cleaning" at bounding box center [155, 132] width 145 height 10
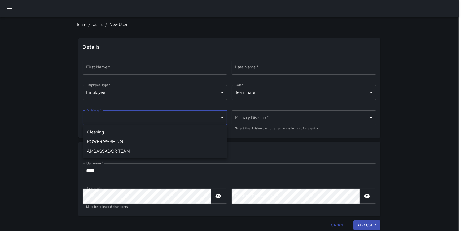
click at [285, 119] on div at bounding box center [231, 115] width 462 height 231
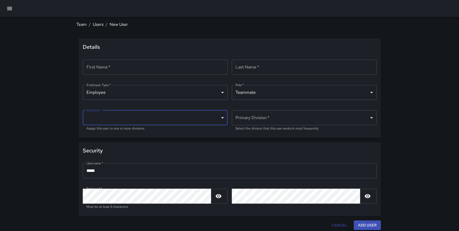
click at [194, 115] on body "**********" at bounding box center [229, 116] width 459 height 232
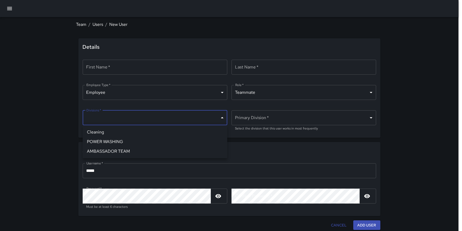
click at [9, 8] on div at bounding box center [231, 115] width 462 height 231
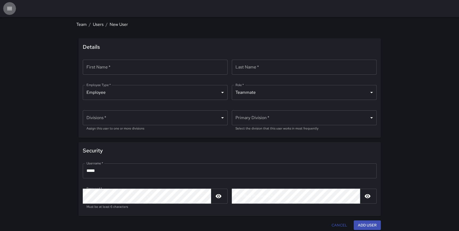
click at [9, 10] on icon "button" at bounding box center [9, 8] width 5 height 3
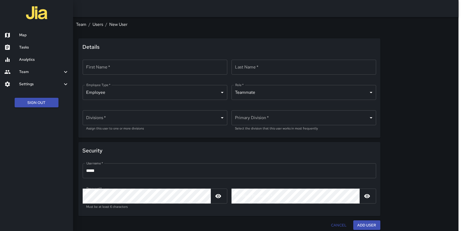
click at [33, 85] on h6 "Settings" at bounding box center [40, 84] width 43 height 6
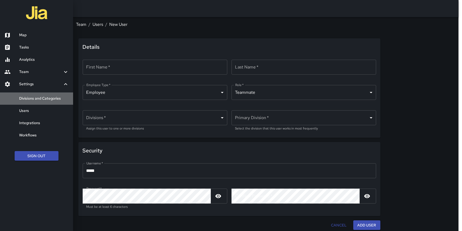
click at [39, 95] on h6 "Divisions and Categories" at bounding box center [44, 98] width 50 height 6
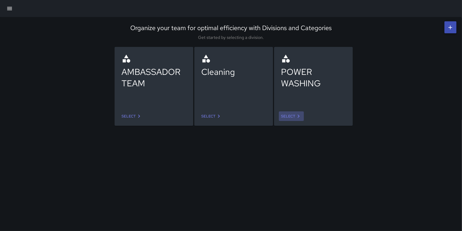
click at [288, 116] on link "Select" at bounding box center [291, 116] width 25 height 10
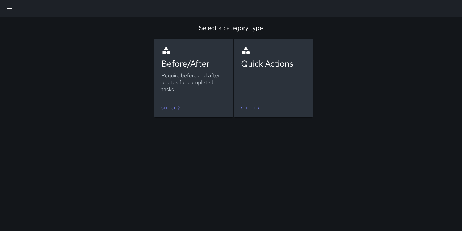
click at [244, 107] on link "Select" at bounding box center [251, 108] width 25 height 10
click at [172, 105] on link "Select" at bounding box center [171, 108] width 25 height 10
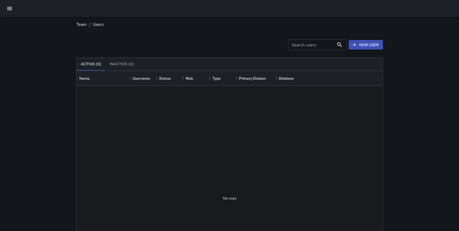
scroll to position [236, 302]
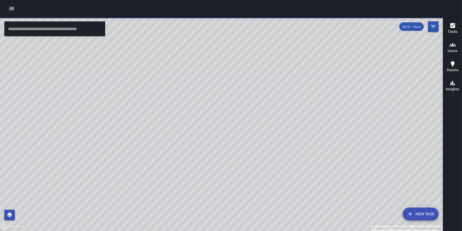
click at [10, 6] on icon "button" at bounding box center [12, 8] width 6 height 6
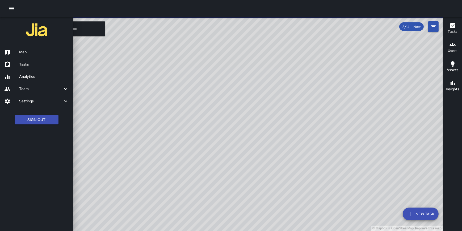
click at [26, 75] on h6 "Analytics" at bounding box center [44, 77] width 50 height 6
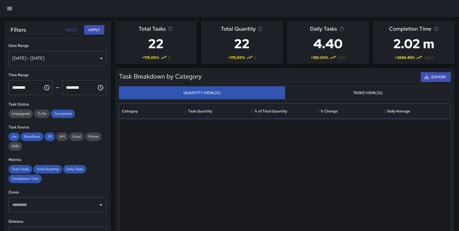
scroll to position [110, 0]
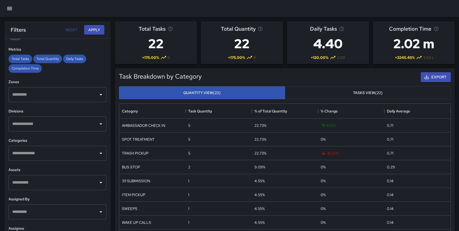
click at [79, 125] on input "text" at bounding box center [53, 124] width 85 height 10
click at [106, 173] on div "**********" at bounding box center [57, 145] width 106 height 213
click at [57, 154] on input "text" at bounding box center [53, 153] width 85 height 10
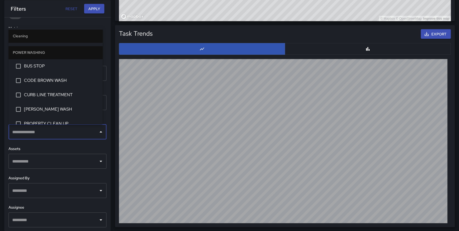
scroll to position [405, 0]
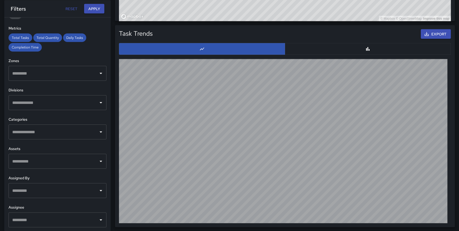
click at [103, 115] on div "**********" at bounding box center [57, 123] width 106 height 213
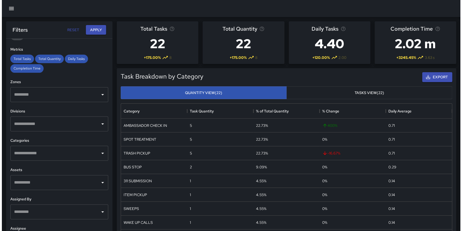
scroll to position [0, 0]
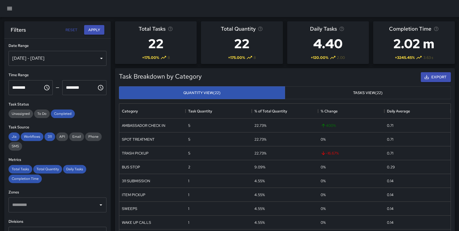
click at [6, 10] on icon "button" at bounding box center [9, 8] width 6 height 6
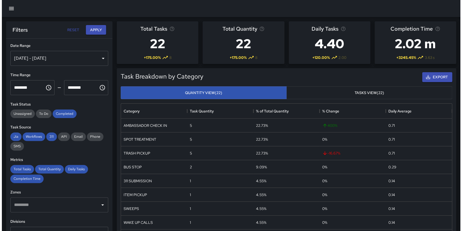
scroll to position [155, 327]
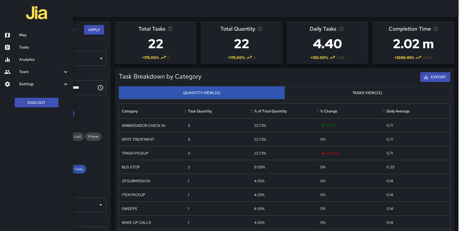
click at [24, 70] on h6 "Team" at bounding box center [40, 72] width 43 height 6
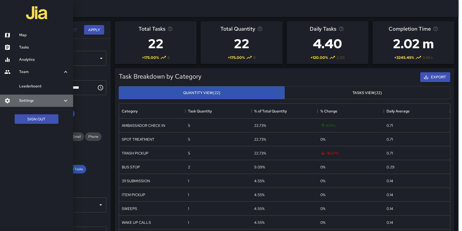
click at [36, 97] on div "Settings" at bounding box center [36, 100] width 73 height 12
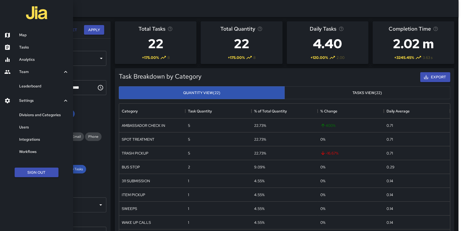
click at [30, 122] on link "Users" at bounding box center [36, 127] width 73 height 12
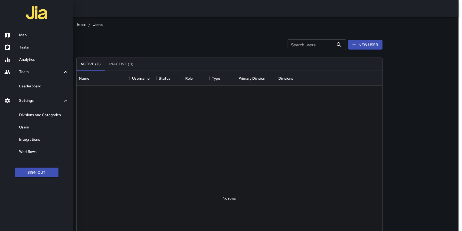
scroll to position [236, 302]
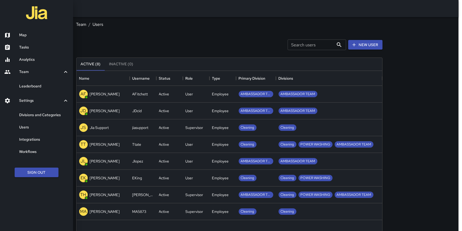
click at [215, 198] on div at bounding box center [231, 115] width 462 height 231
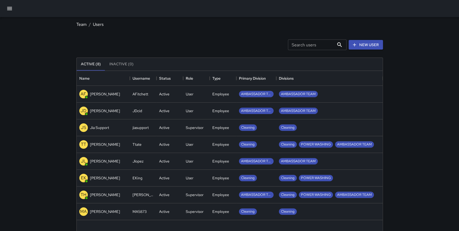
click at [94, 193] on p "[PERSON_NAME]" at bounding box center [105, 194] width 30 height 5
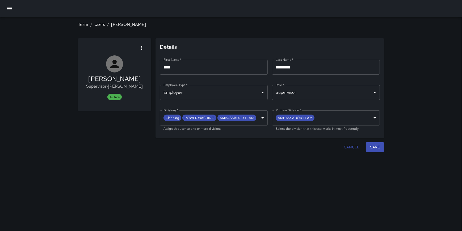
click at [7, 6] on icon "button" at bounding box center [9, 8] width 6 height 6
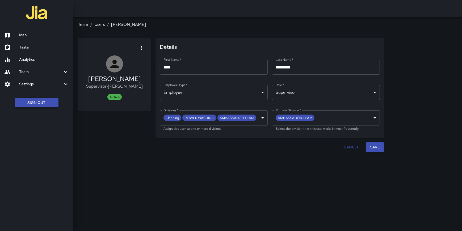
click at [31, 99] on button "Sign Out" at bounding box center [37, 103] width 44 height 10
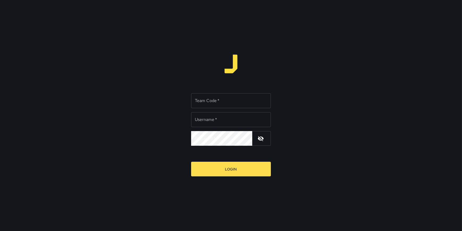
type input "**********"
